Goal: Task Accomplishment & Management: Manage account settings

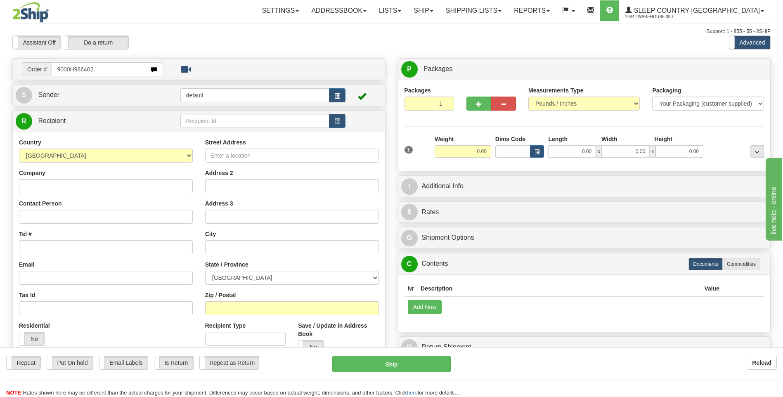
type input "9000H986402"
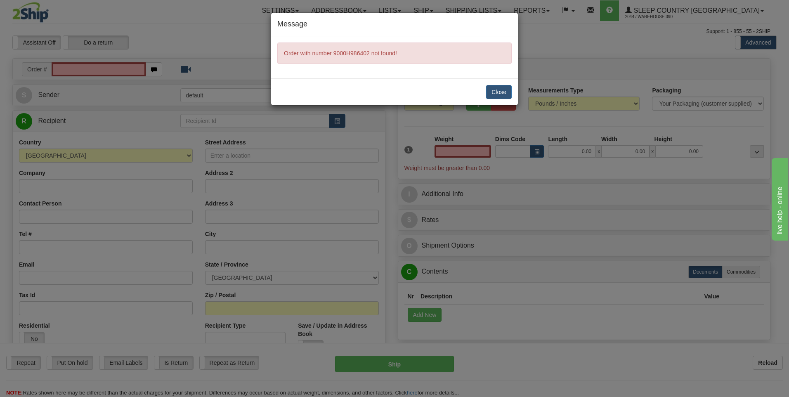
type input "0.00"
click at [493, 88] on button "Close" at bounding box center [499, 92] width 26 height 14
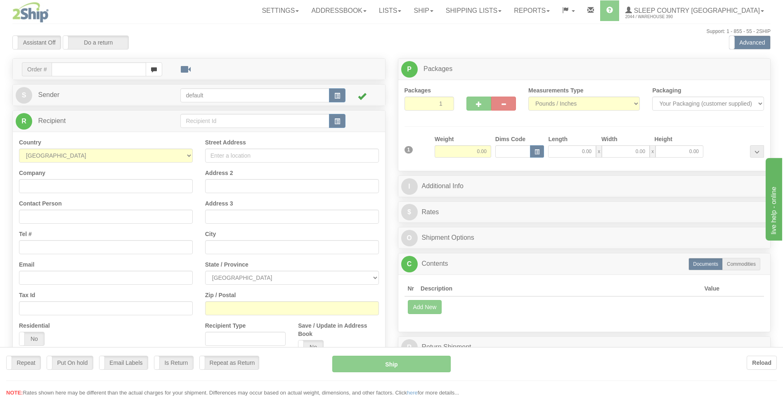
click at [463, 9] on div at bounding box center [391, 198] width 783 height 397
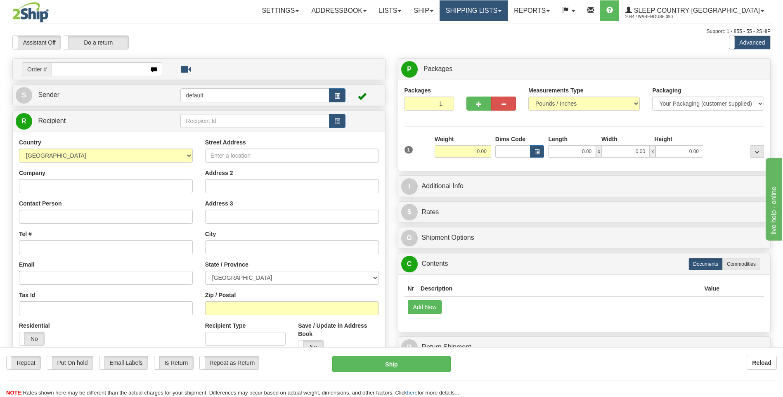
click at [508, 5] on link "Shipping lists" at bounding box center [474, 10] width 68 height 21
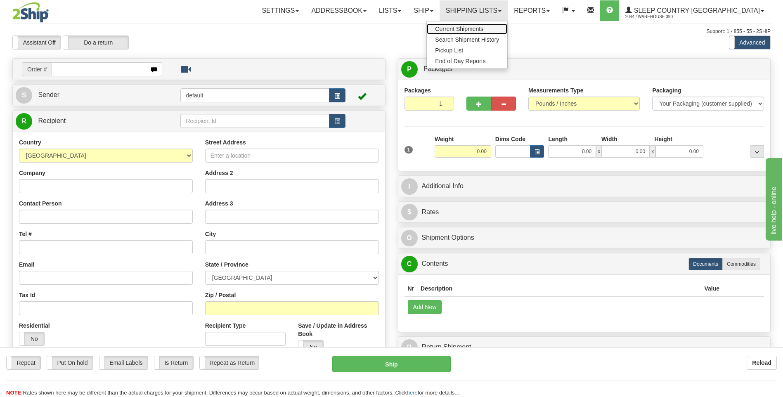
click at [483, 27] on span "Current Shipments" at bounding box center [459, 29] width 48 height 7
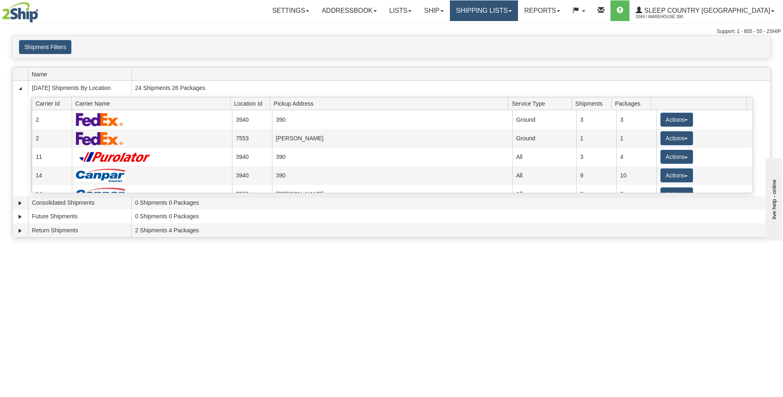
click at [513, 8] on link "Shipping lists" at bounding box center [484, 10] width 68 height 21
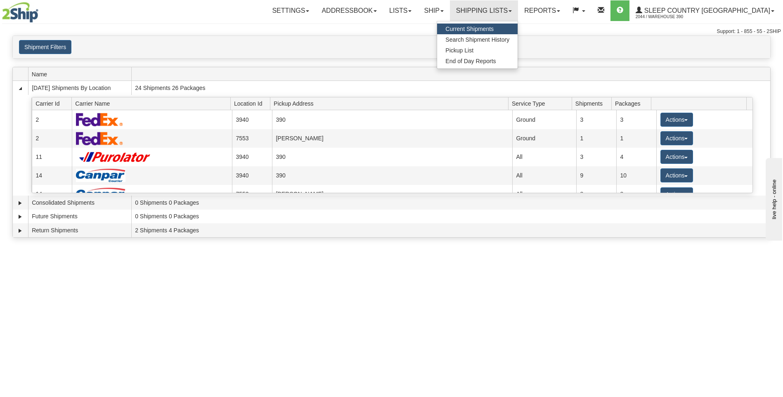
click at [319, 58] on div "Shipment Filters Website Agent Client User" at bounding box center [391, 47] width 757 height 22
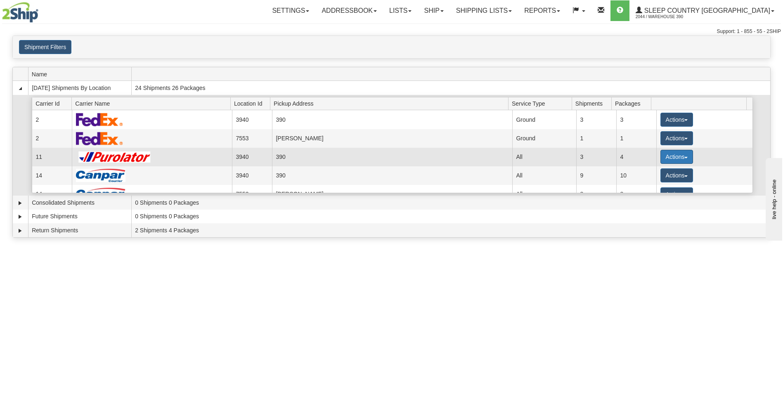
click at [673, 156] on button "Actions" at bounding box center [676, 157] width 33 height 14
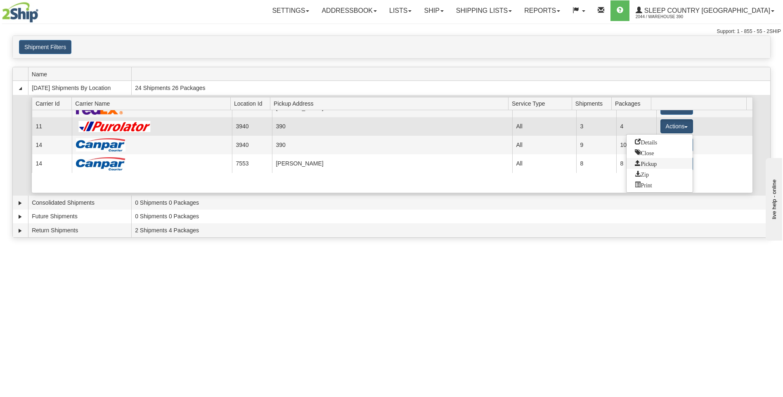
click at [655, 163] on span "Pickup" at bounding box center [646, 163] width 22 height 6
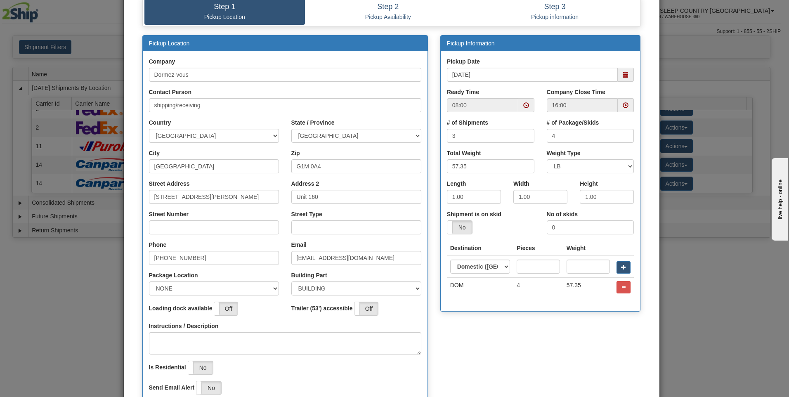
scroll to position [83, 0]
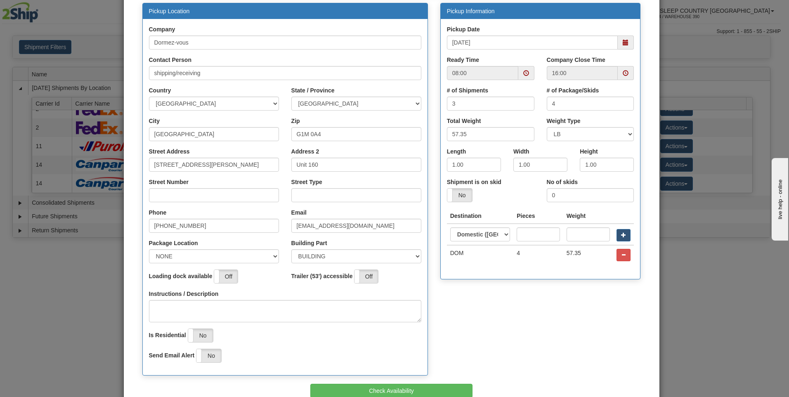
click at [523, 74] on span at bounding box center [526, 73] width 6 height 6
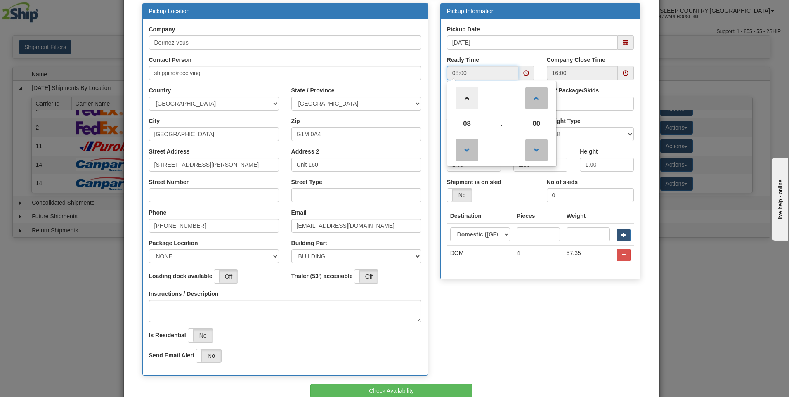
click at [465, 102] on span at bounding box center [467, 98] width 22 height 22
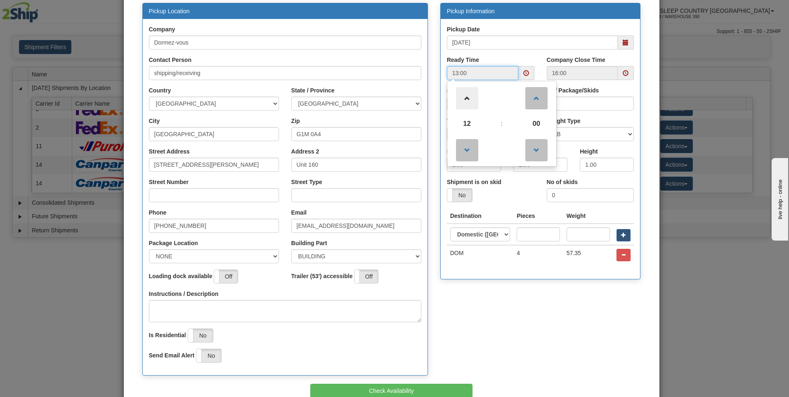
click at [465, 102] on span at bounding box center [467, 98] width 22 height 22
type input "15:00"
click at [609, 85] on div "Company Close Time 16:00" at bounding box center [591, 71] width 100 height 31
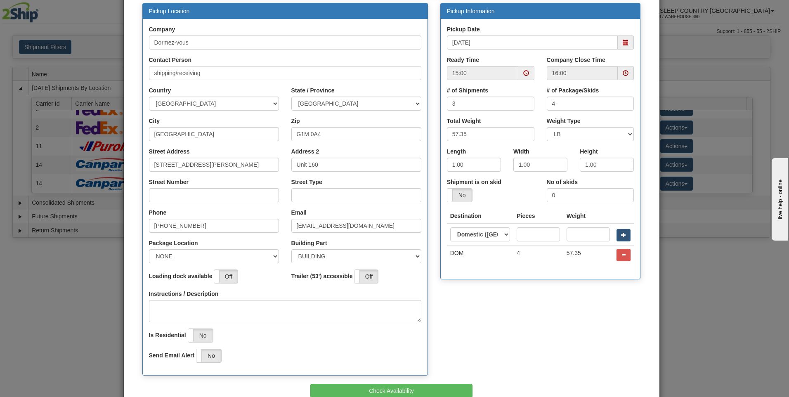
click at [619, 71] on span at bounding box center [626, 73] width 16 height 14
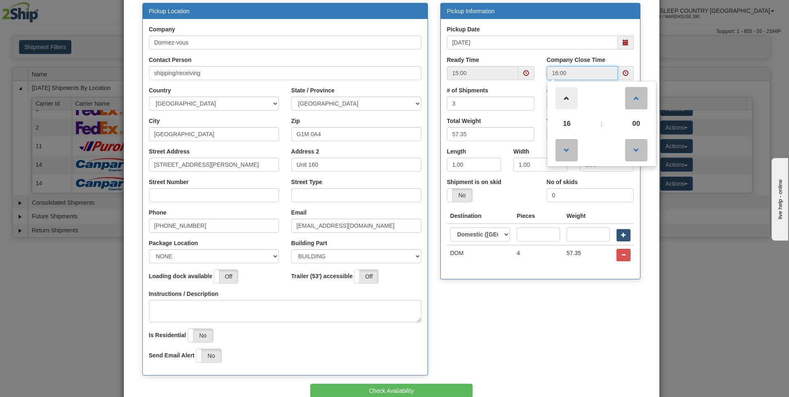
click at [563, 91] on span at bounding box center [567, 98] width 22 height 22
type input "18:00"
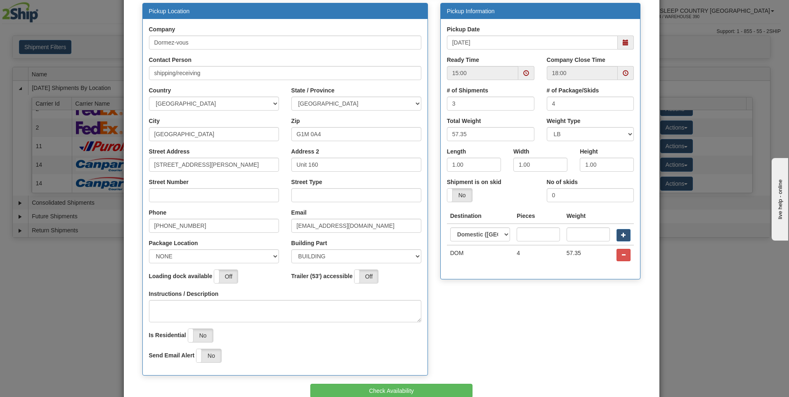
click at [532, 122] on div "Total Weight 57.35" at bounding box center [491, 132] width 100 height 31
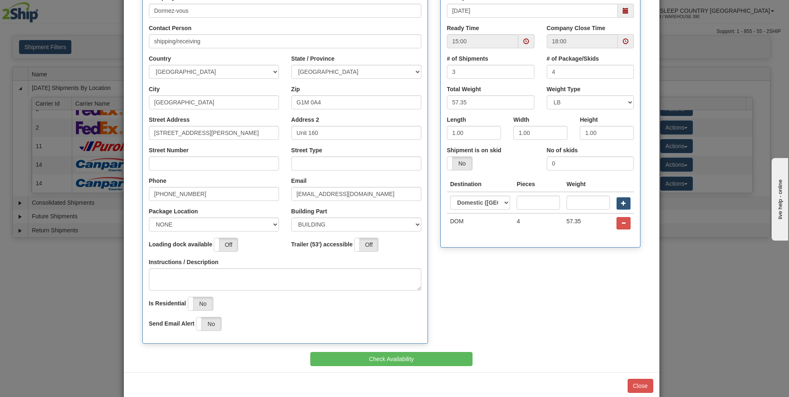
scroll to position [129, 0]
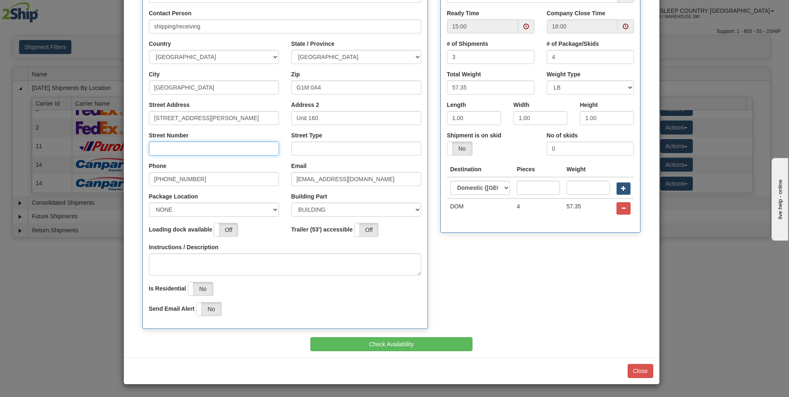
click at [199, 151] on input "Street Number" at bounding box center [214, 149] width 130 height 14
type input "210"
click at [325, 150] on input "Street Type" at bounding box center [356, 149] width 130 height 14
type input "RUE"
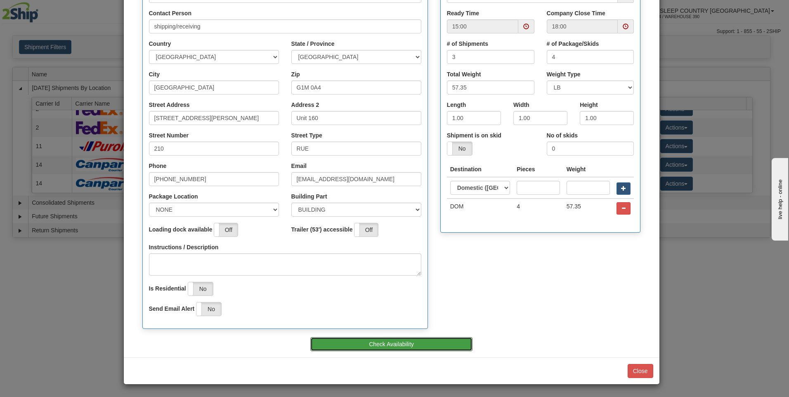
click at [403, 346] on button "Check Availability" at bounding box center [391, 344] width 162 height 14
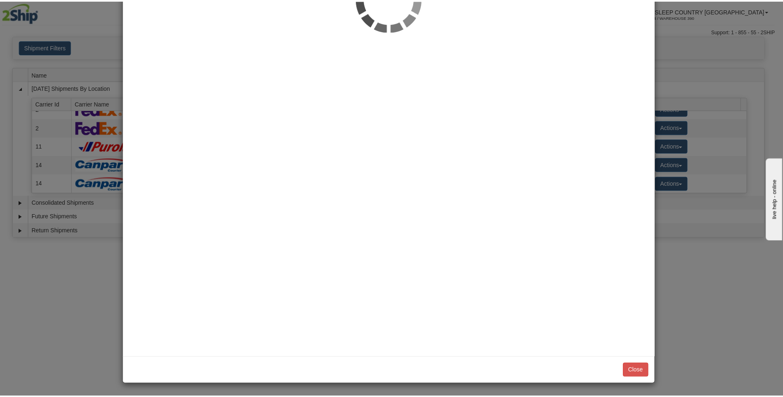
scroll to position [0, 0]
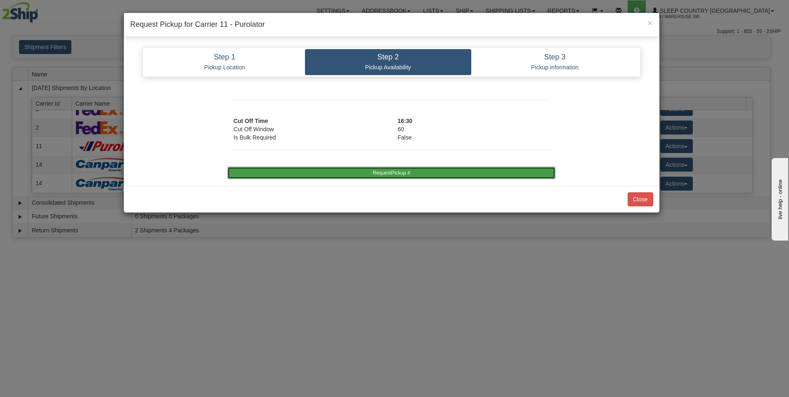
click at [448, 175] on button "RequestPickup #" at bounding box center [391, 173] width 328 height 12
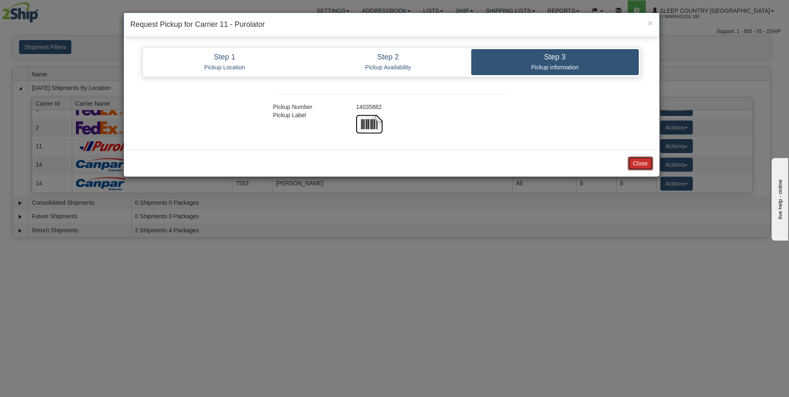
click at [634, 167] on button "Close" at bounding box center [641, 163] width 26 height 14
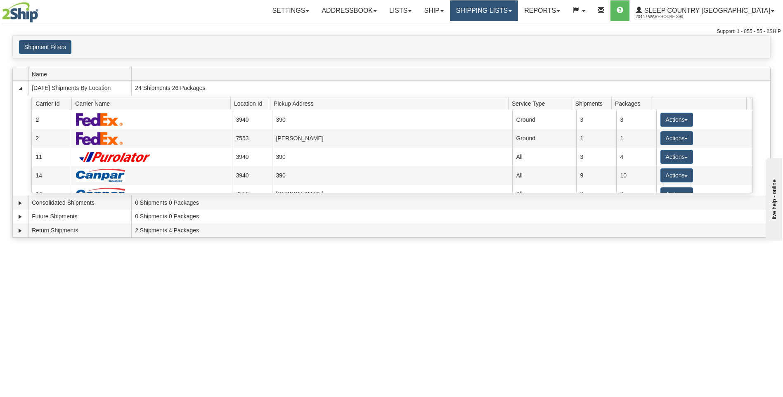
click at [518, 10] on link "Shipping lists" at bounding box center [484, 10] width 68 height 21
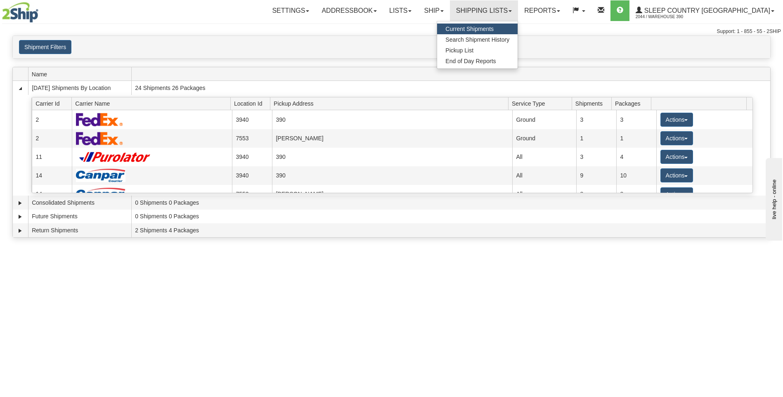
click at [631, 66] on div "× Close × Closing Shipments Close × Your documents are ready Label Download Pri…" at bounding box center [391, 138] width 783 height 206
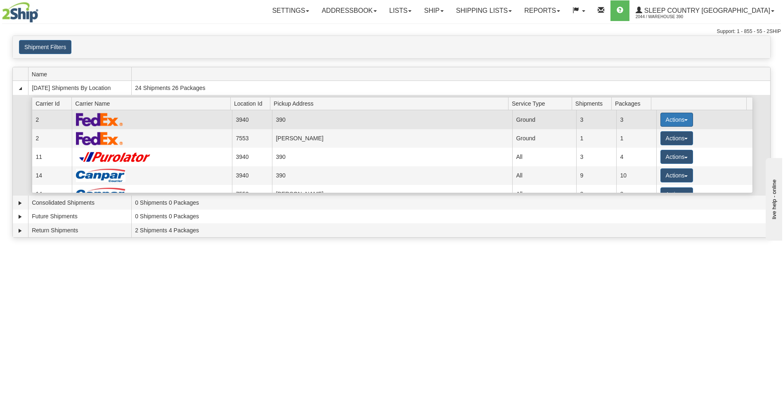
click at [674, 116] on button "Actions" at bounding box center [676, 120] width 33 height 14
click at [652, 145] on span "Close" at bounding box center [644, 146] width 19 height 6
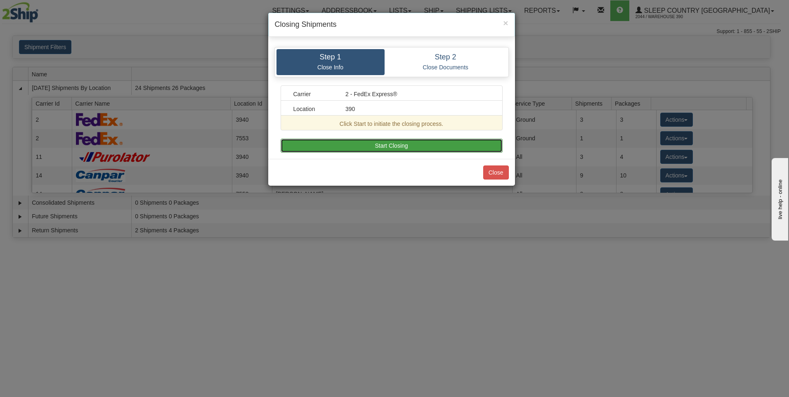
click at [427, 148] on button "Start Closing" at bounding box center [392, 146] width 222 height 14
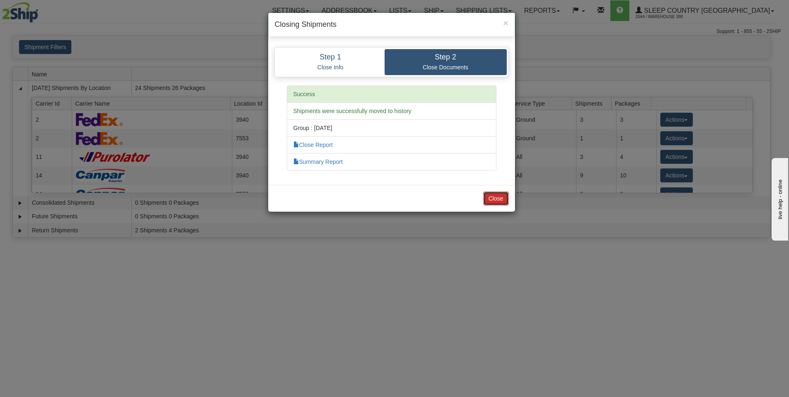
drag, startPoint x: 492, startPoint y: 198, endPoint x: 507, endPoint y: 196, distance: 15.4
click at [492, 198] on button "Close" at bounding box center [496, 199] width 26 height 14
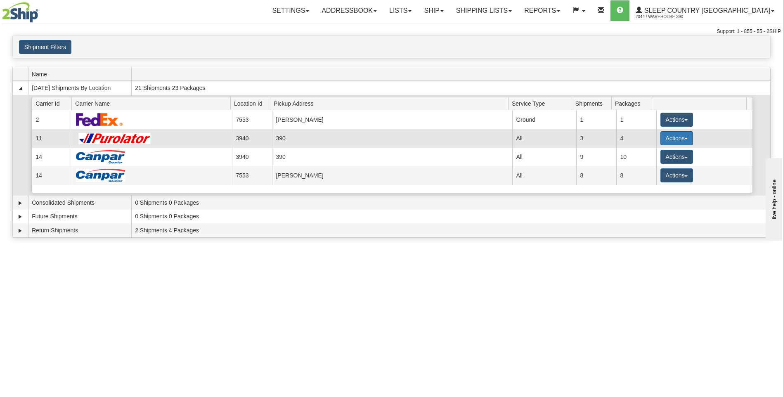
click at [675, 135] on button "Actions" at bounding box center [676, 138] width 33 height 14
click at [645, 165] on span "Close" at bounding box center [644, 164] width 19 height 6
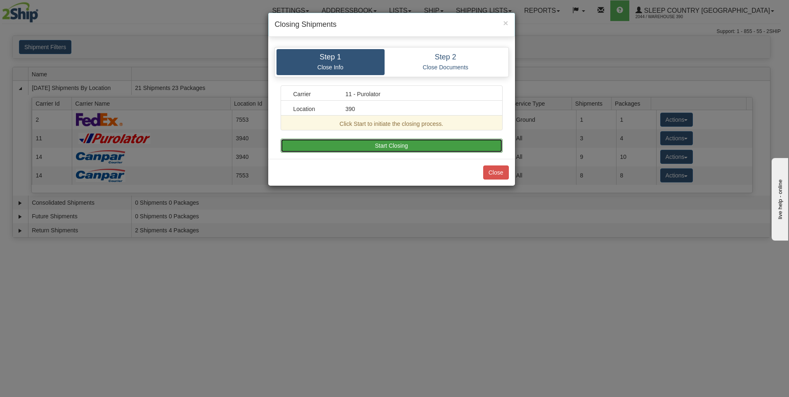
click at [373, 145] on button "Start Closing" at bounding box center [392, 146] width 222 height 14
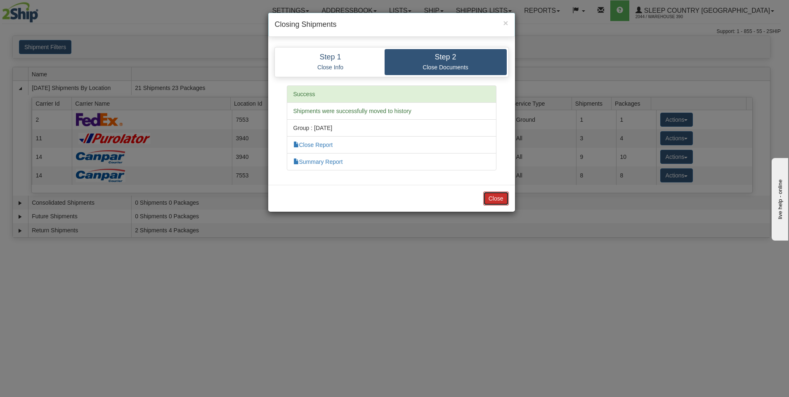
drag, startPoint x: 498, startPoint y: 203, endPoint x: 506, endPoint y: 201, distance: 7.7
click at [498, 203] on button "Close" at bounding box center [496, 199] width 26 height 14
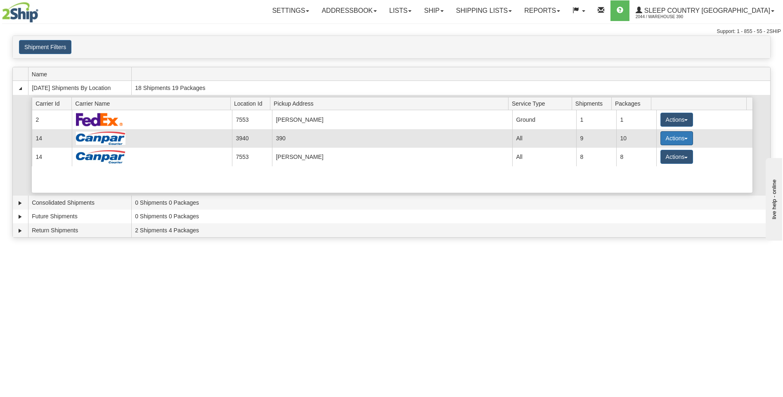
click at [685, 138] on button "Actions" at bounding box center [676, 138] width 33 height 14
click at [654, 165] on span "Close" at bounding box center [644, 164] width 19 height 6
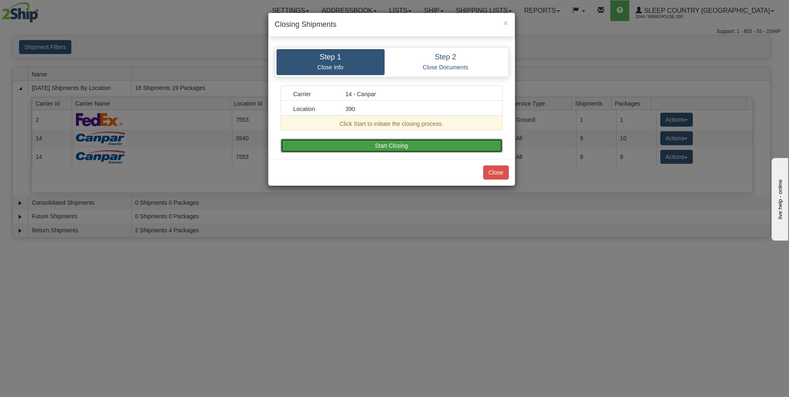
click at [374, 142] on button "Start Closing" at bounding box center [392, 146] width 222 height 14
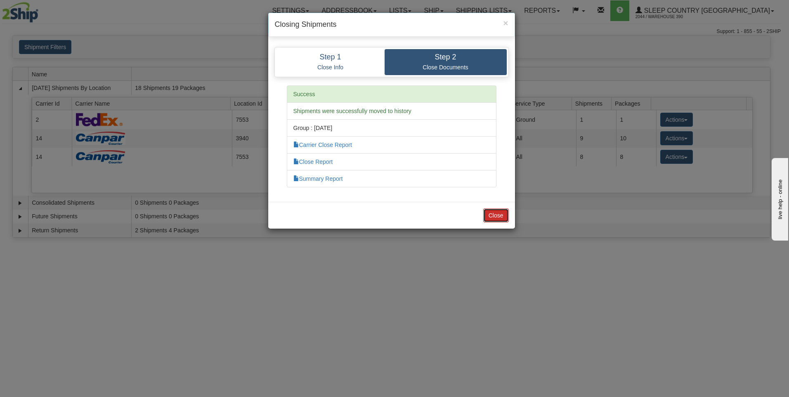
click at [491, 215] on button "Close" at bounding box center [496, 215] width 26 height 14
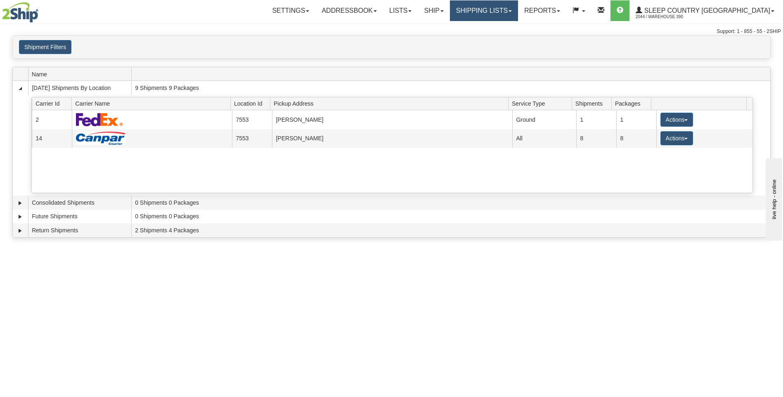
click at [518, 7] on link "Shipping lists" at bounding box center [484, 10] width 68 height 21
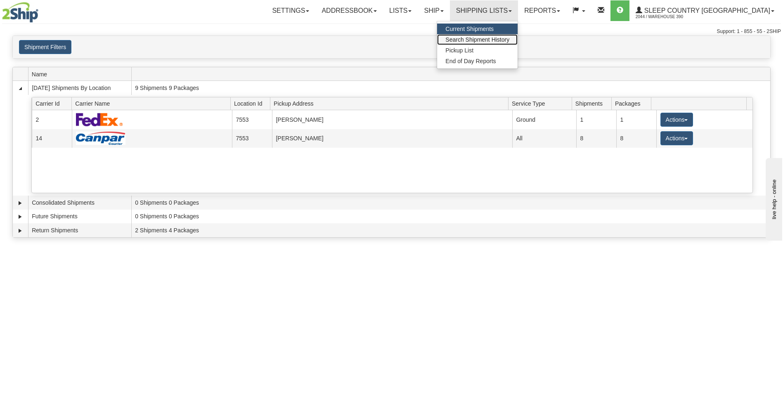
click at [504, 38] on span "Search Shipment History" at bounding box center [477, 39] width 64 height 7
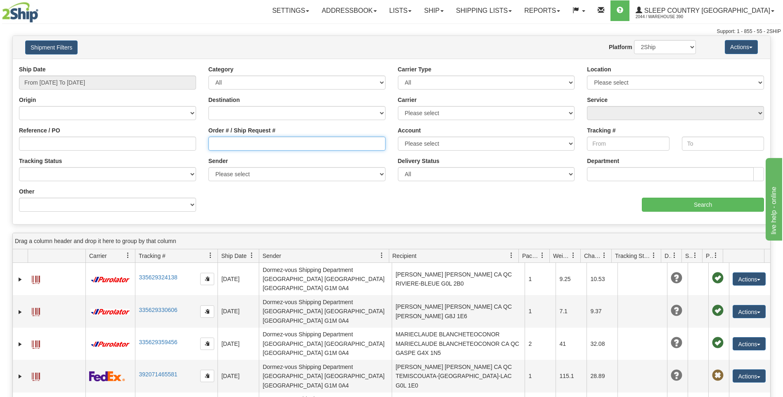
click at [251, 150] on input "Order # / Ship Request #" at bounding box center [296, 144] width 177 height 14
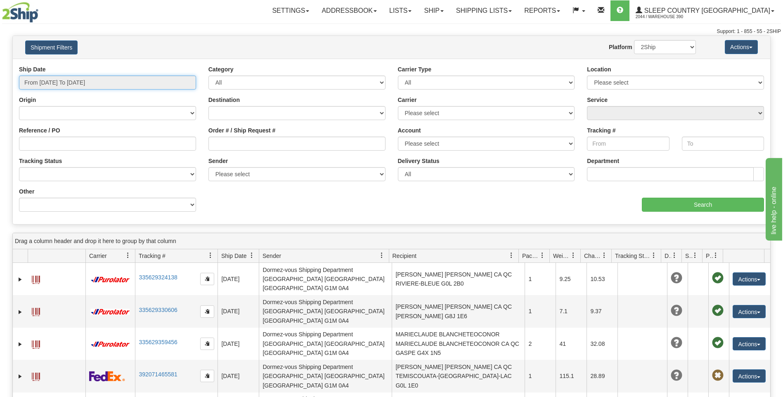
click at [118, 76] on input "From 08/12/2025 To 08/13/2025" at bounding box center [107, 83] width 177 height 14
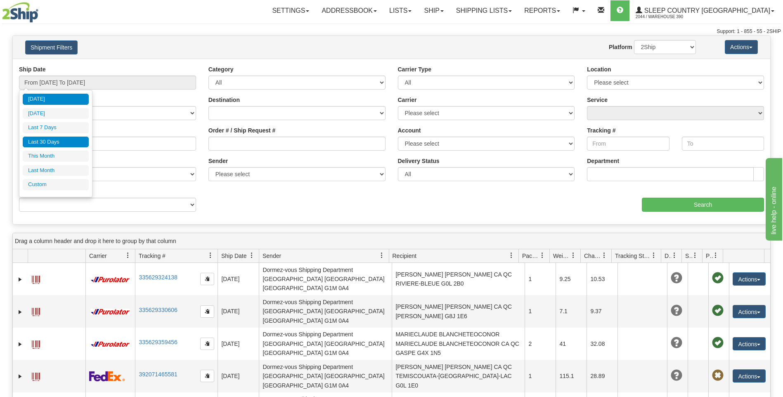
click at [55, 140] on li "Last 30 Days" at bounding box center [56, 142] width 66 height 11
type input "From 07/15/2025 To 08/13/2025"
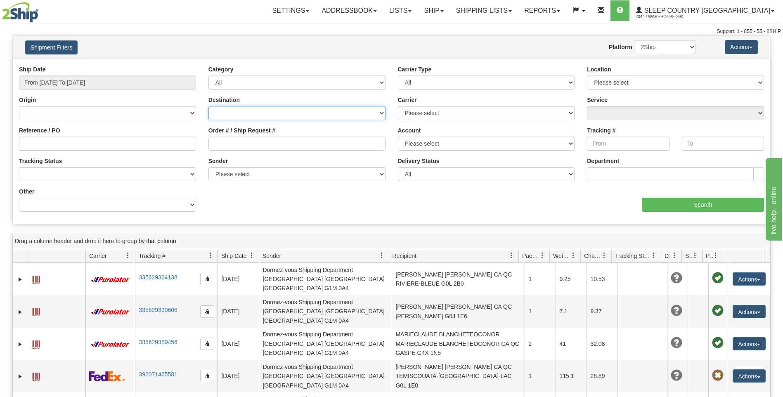
click at [243, 111] on select "Canada United States Mexico Puerto Rico Romania Australia New Zealand SouthAfri…" at bounding box center [296, 113] width 177 height 14
click at [241, 97] on div "Destination Canada United States Mexico Puerto Rico Romania Australia New Zeala…" at bounding box center [296, 108] width 177 height 24
click at [236, 144] on input "Order # / Ship Request #" at bounding box center [296, 144] width 177 height 14
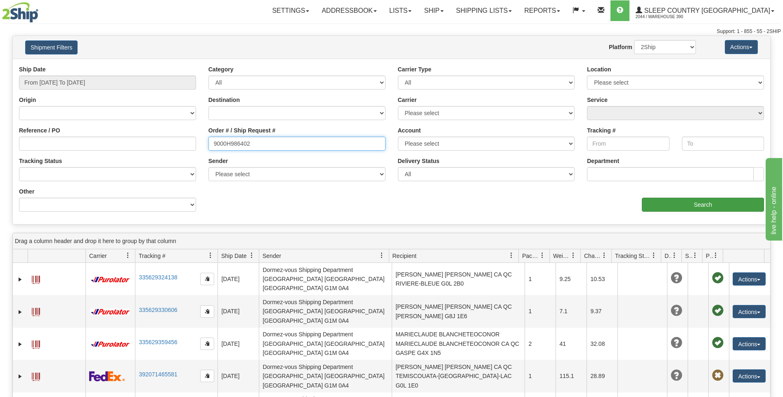
type input "9000H986402"
click at [658, 207] on input "Search" at bounding box center [703, 205] width 122 height 14
